Goal: Information Seeking & Learning: Learn about a topic

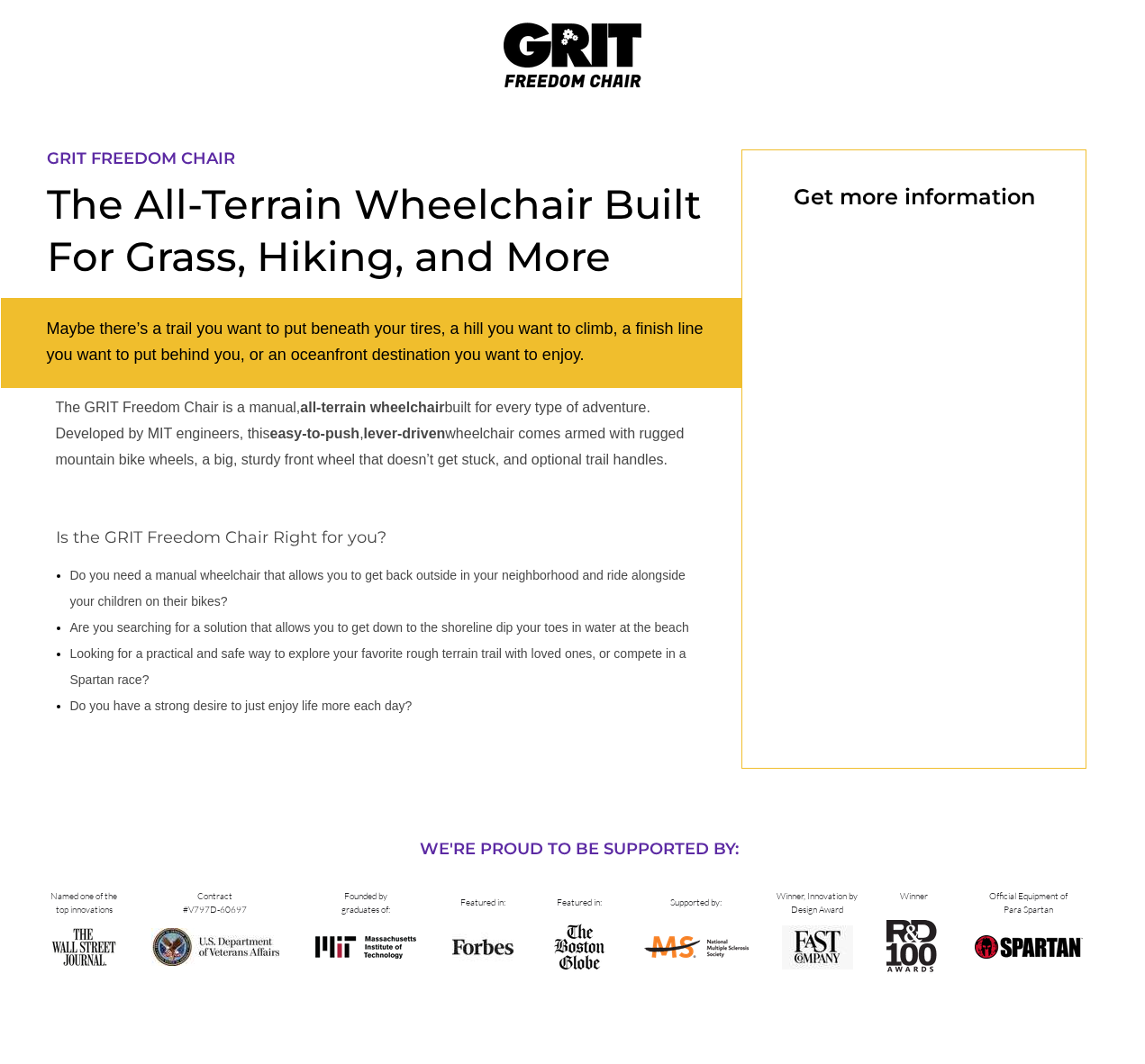
scroll to position [62, 0]
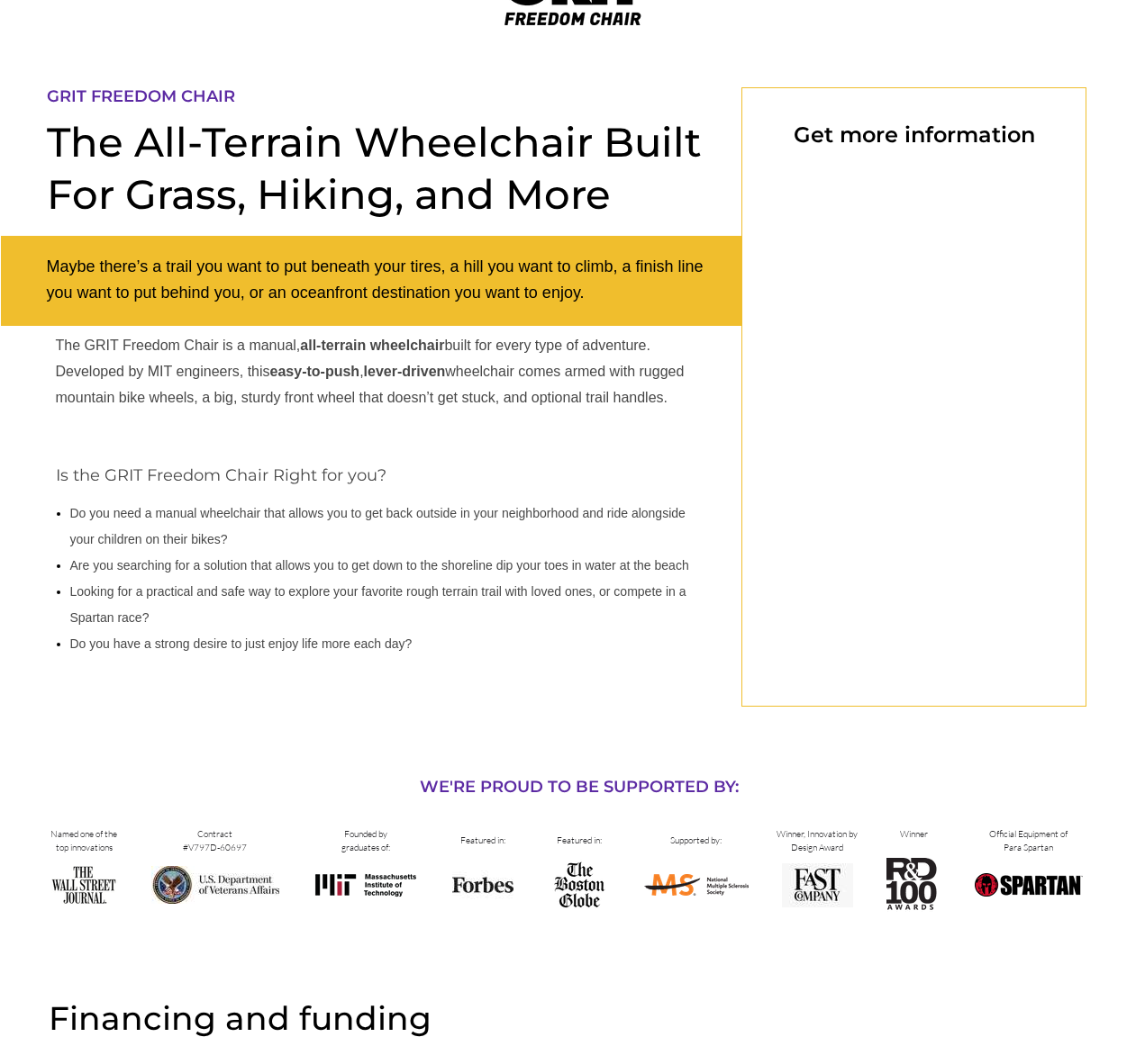
select select "CA"
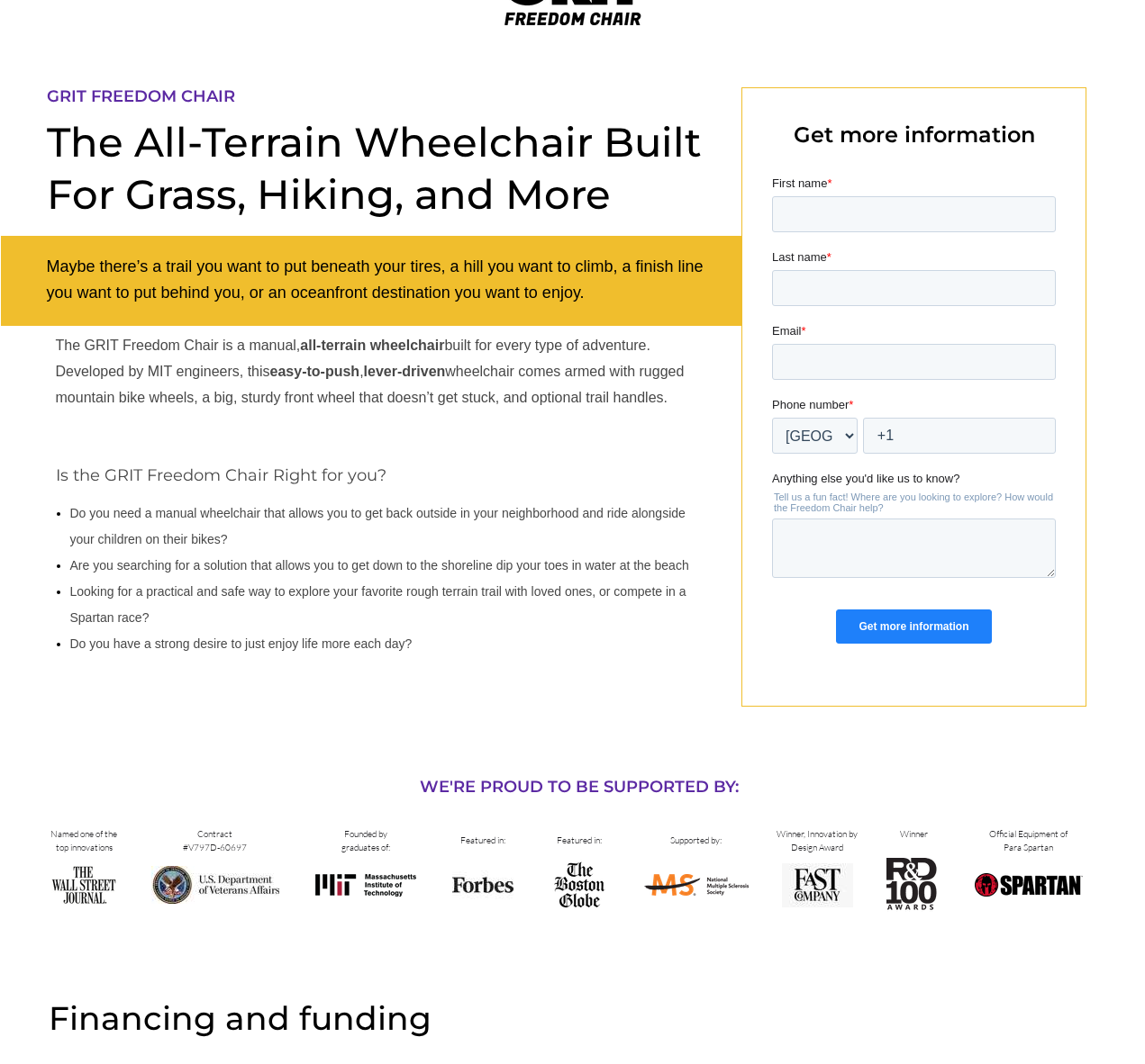
select select "CA"
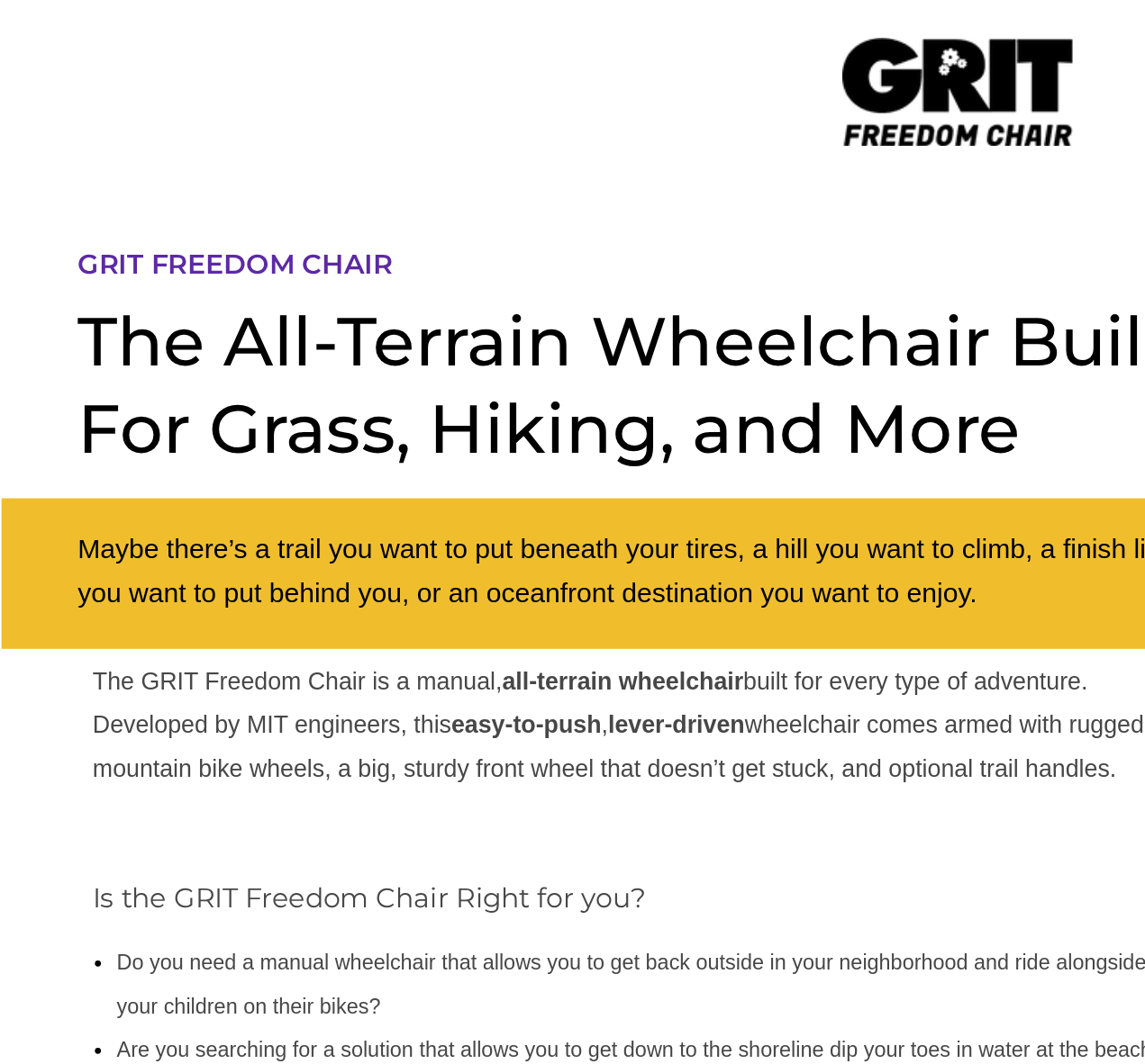
select select "CA"
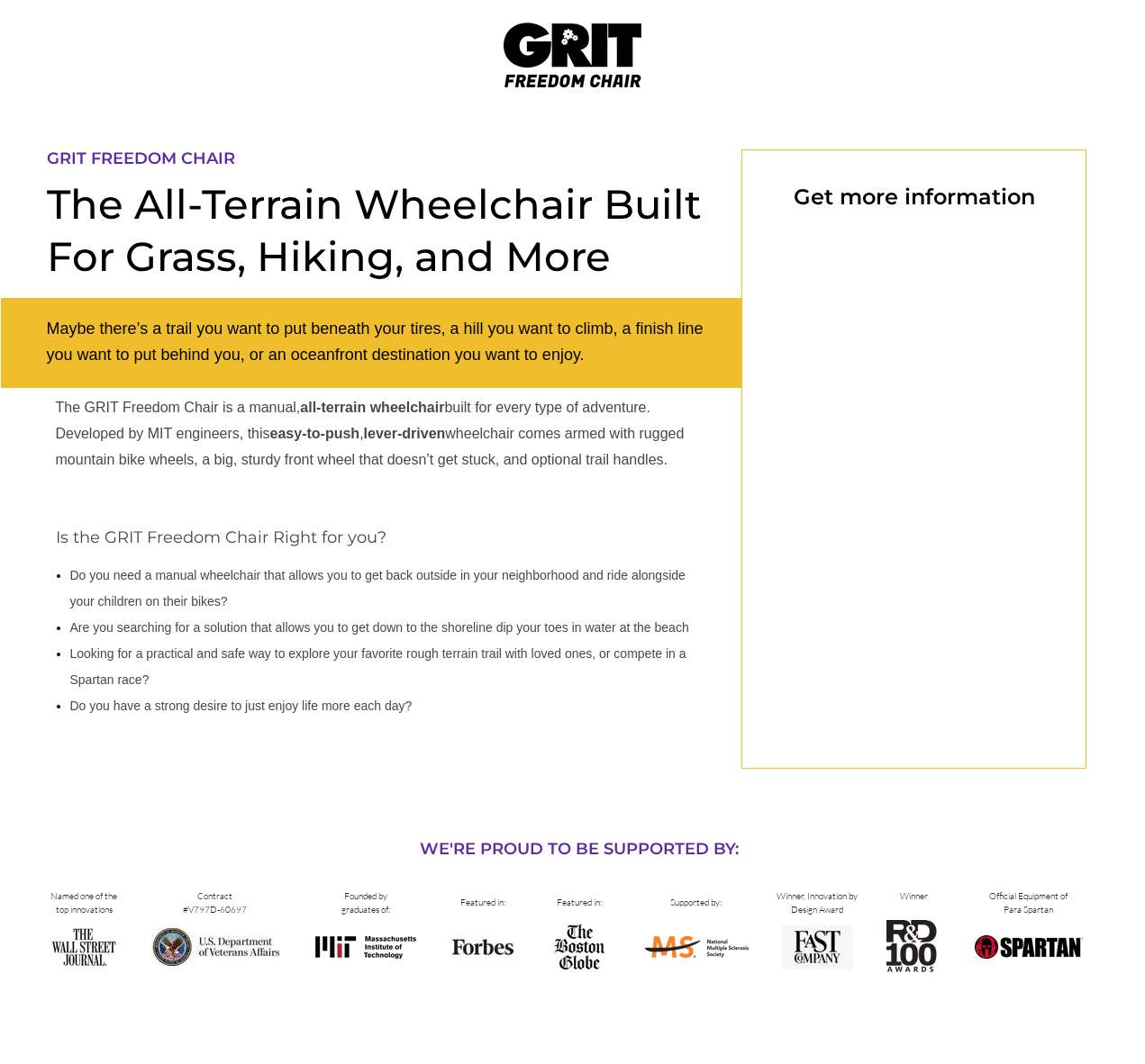
select select "CA"
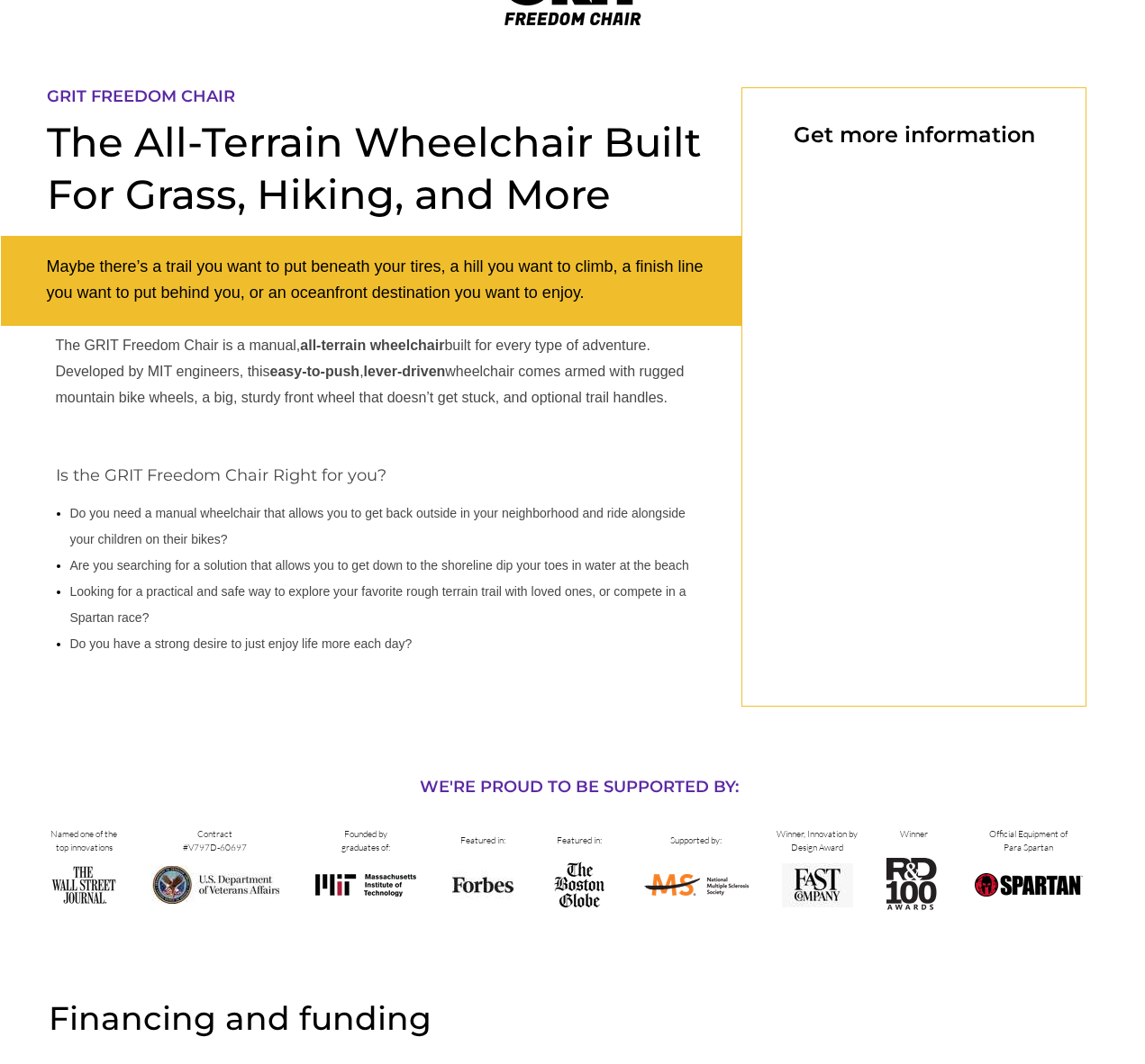
select select "CA"
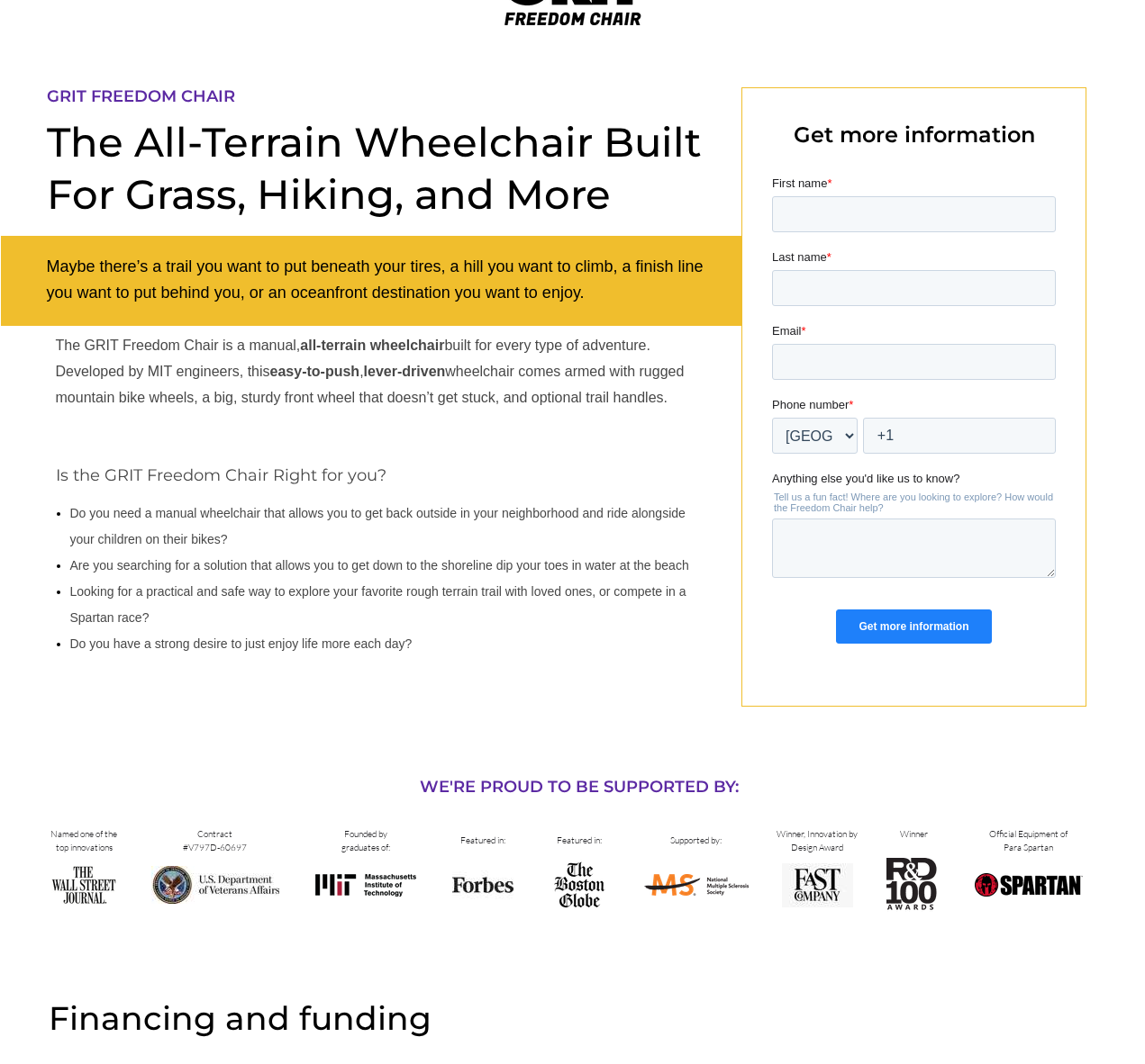
select select "CA"
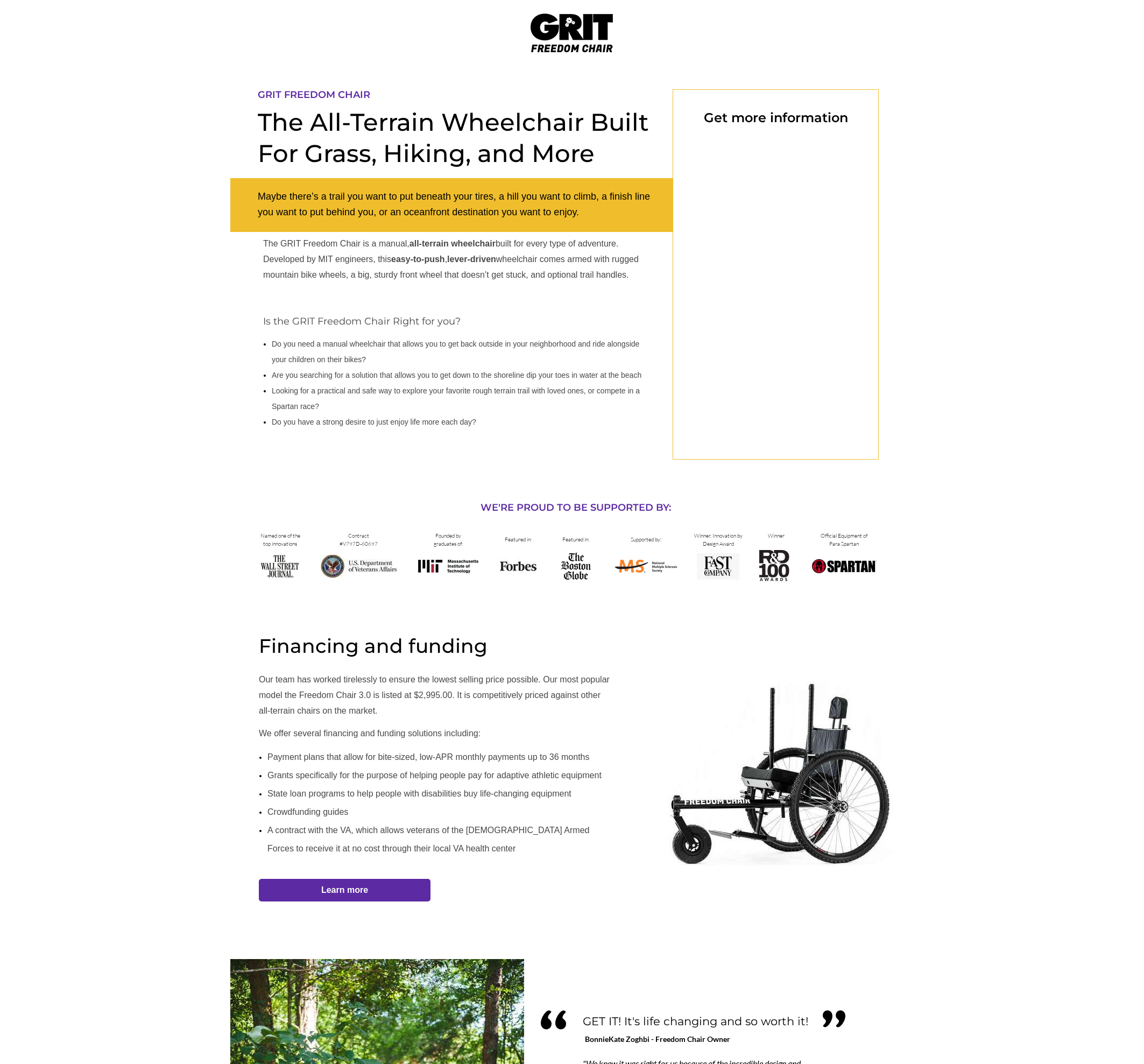
scroll to position [99, 0]
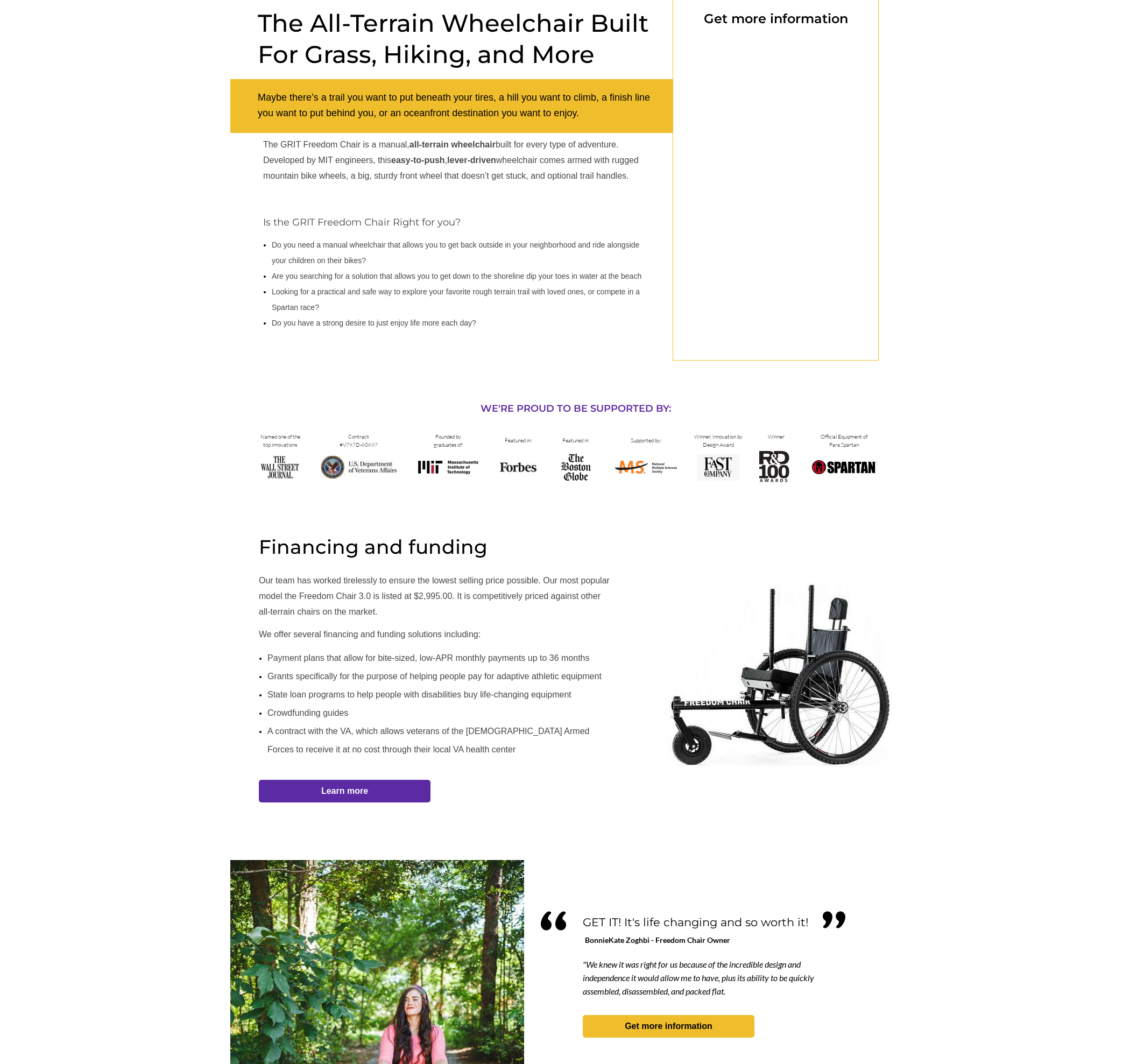
select select "CA"
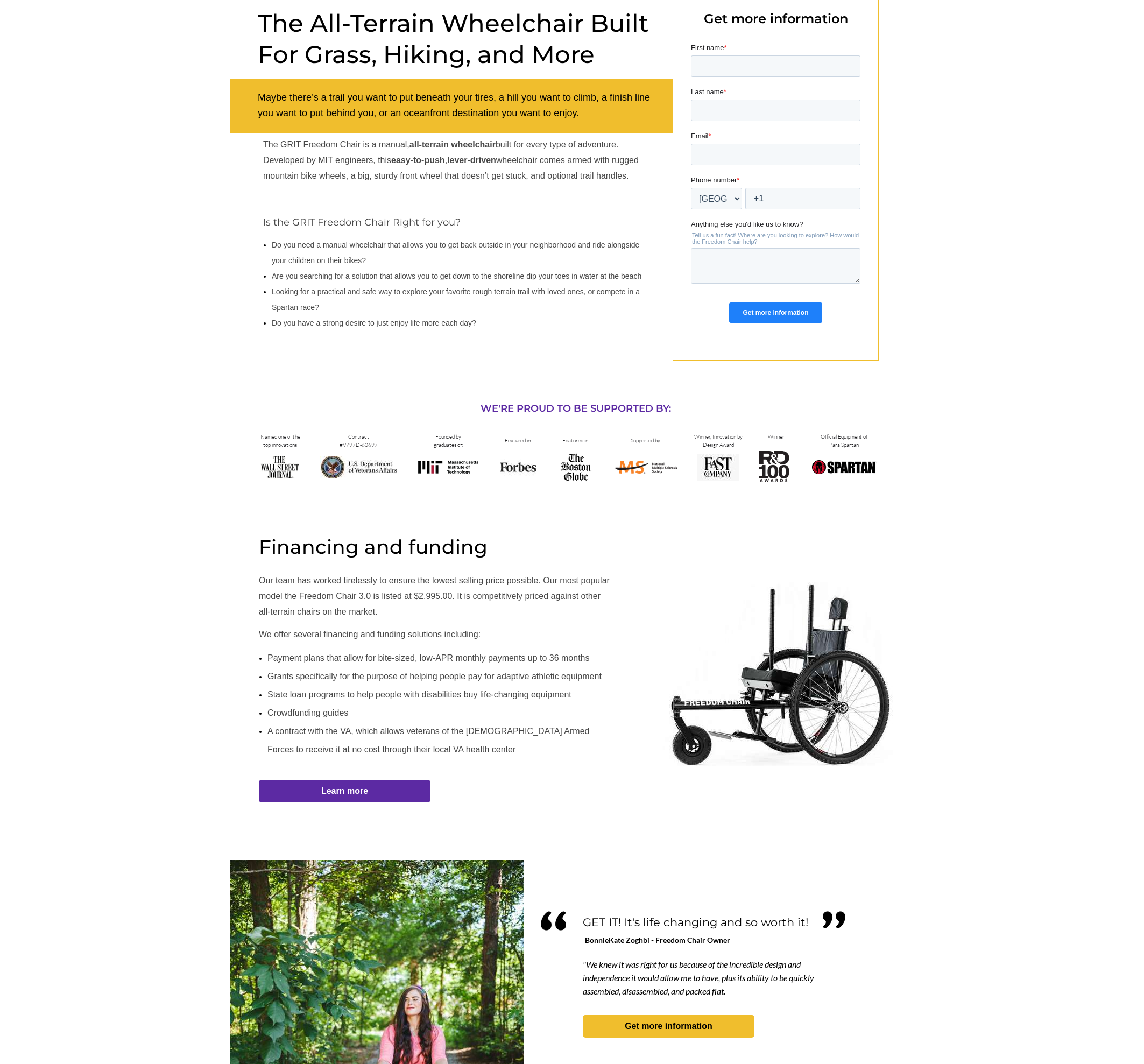
scroll to position [99, 0]
